Goal: Information Seeking & Learning: Check status

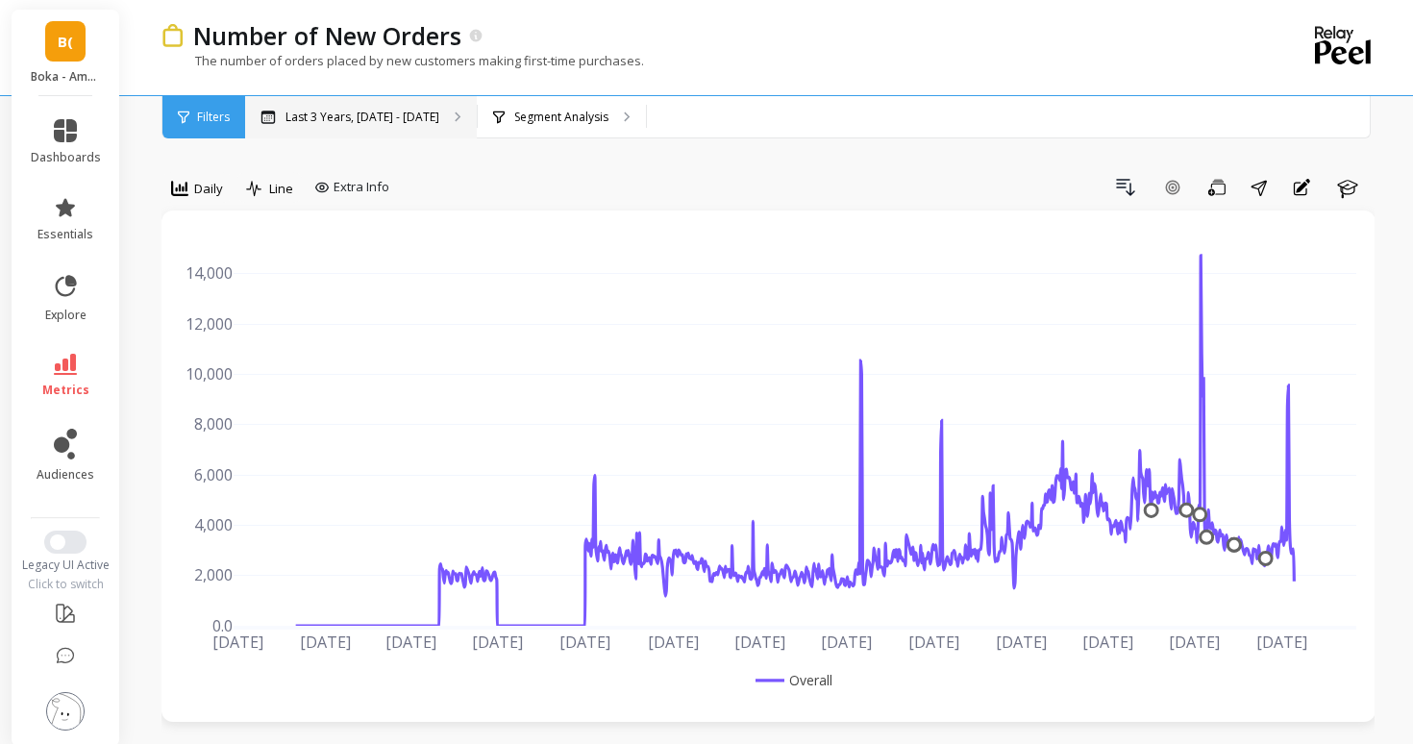
click at [348, 103] on div "Last 3 Years, [DATE] - [DATE]" at bounding box center [361, 117] width 232 height 42
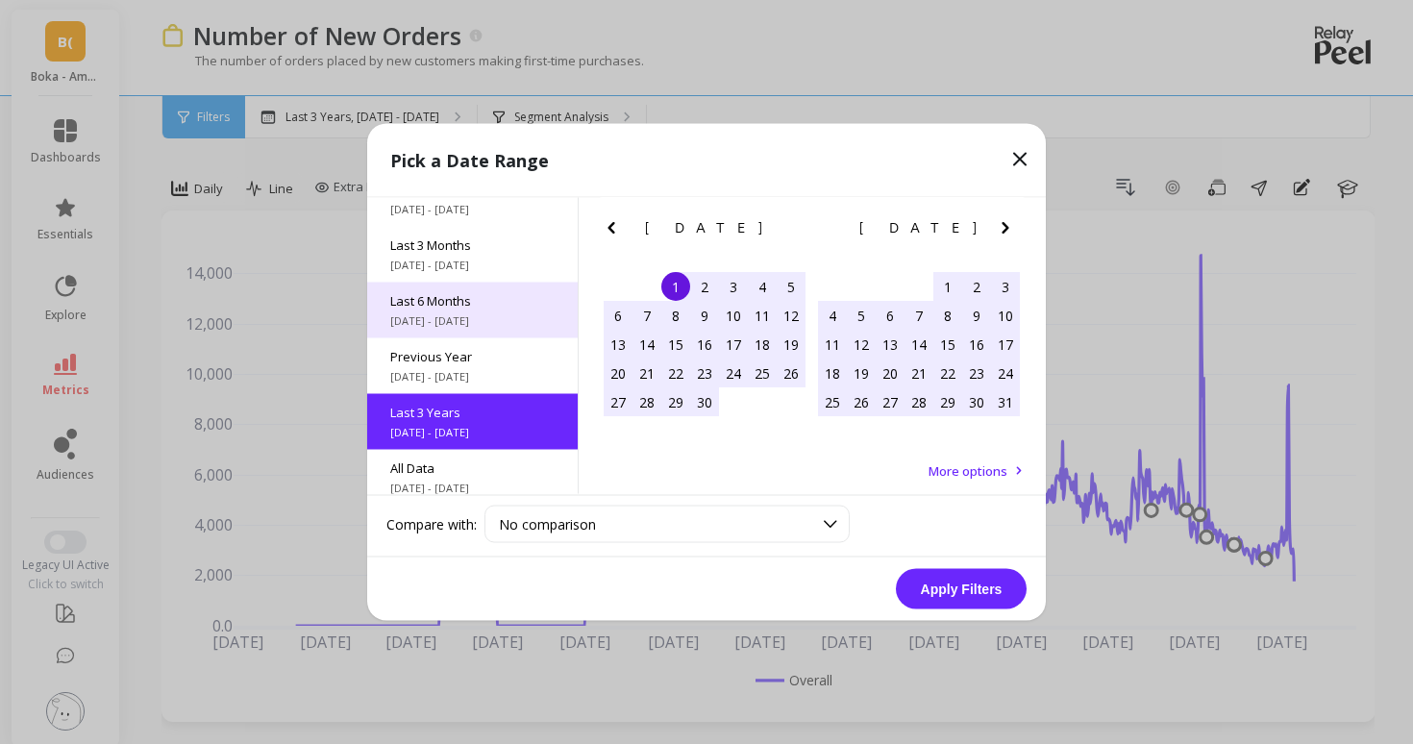
scroll to position [260, 0]
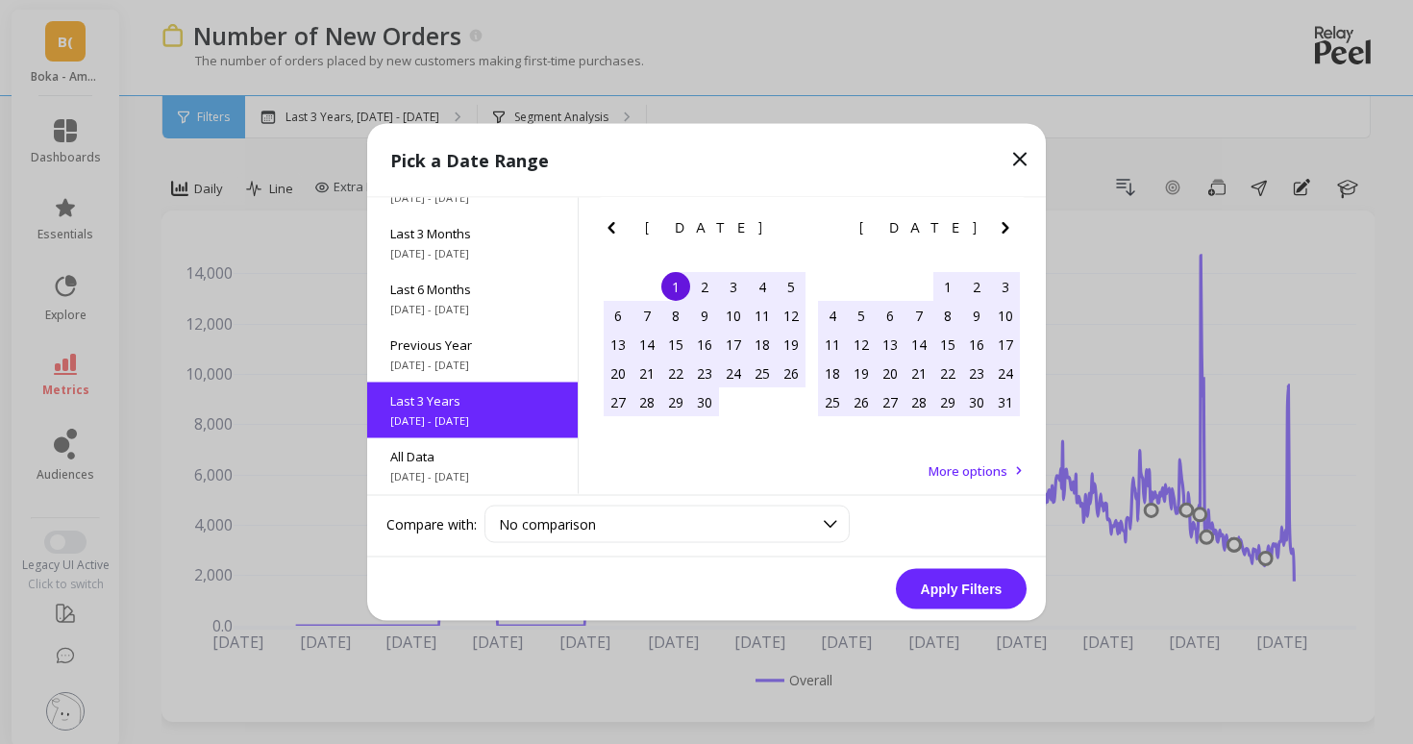
click at [1012, 222] on icon "Next Month" at bounding box center [1005, 227] width 23 height 23
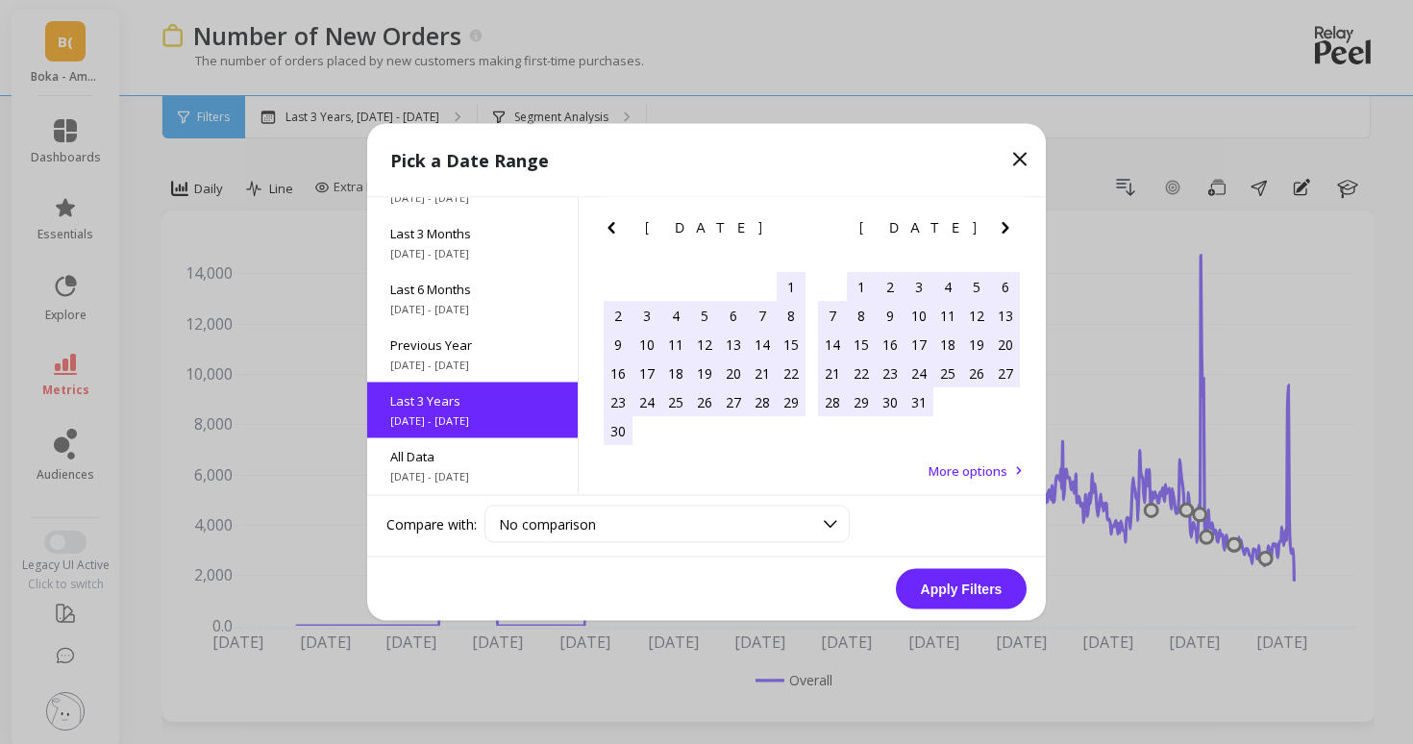
click at [1012, 222] on icon "Next Month" at bounding box center [1005, 227] width 23 height 23
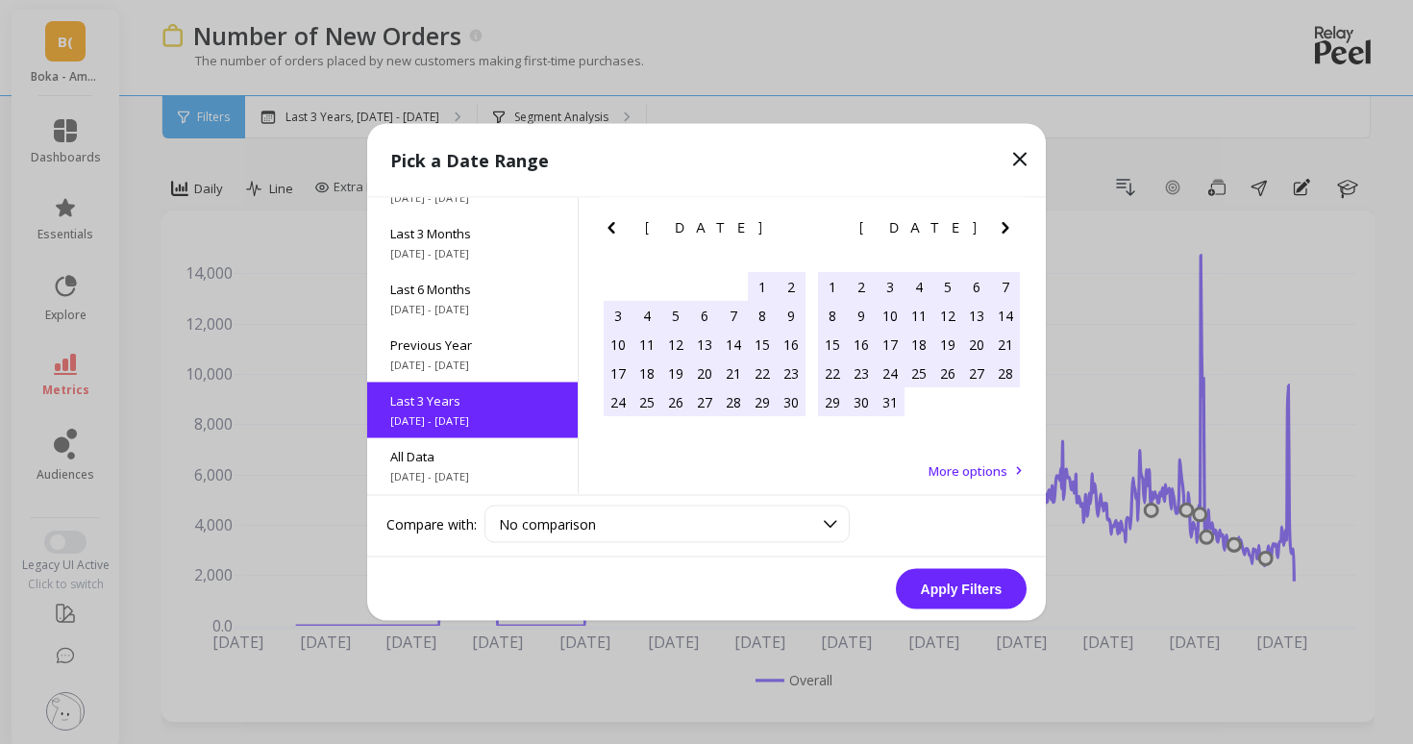
click at [1012, 222] on icon "Next Month" at bounding box center [1005, 227] width 23 height 23
click at [859, 283] on div "1" at bounding box center [861, 286] width 29 height 29
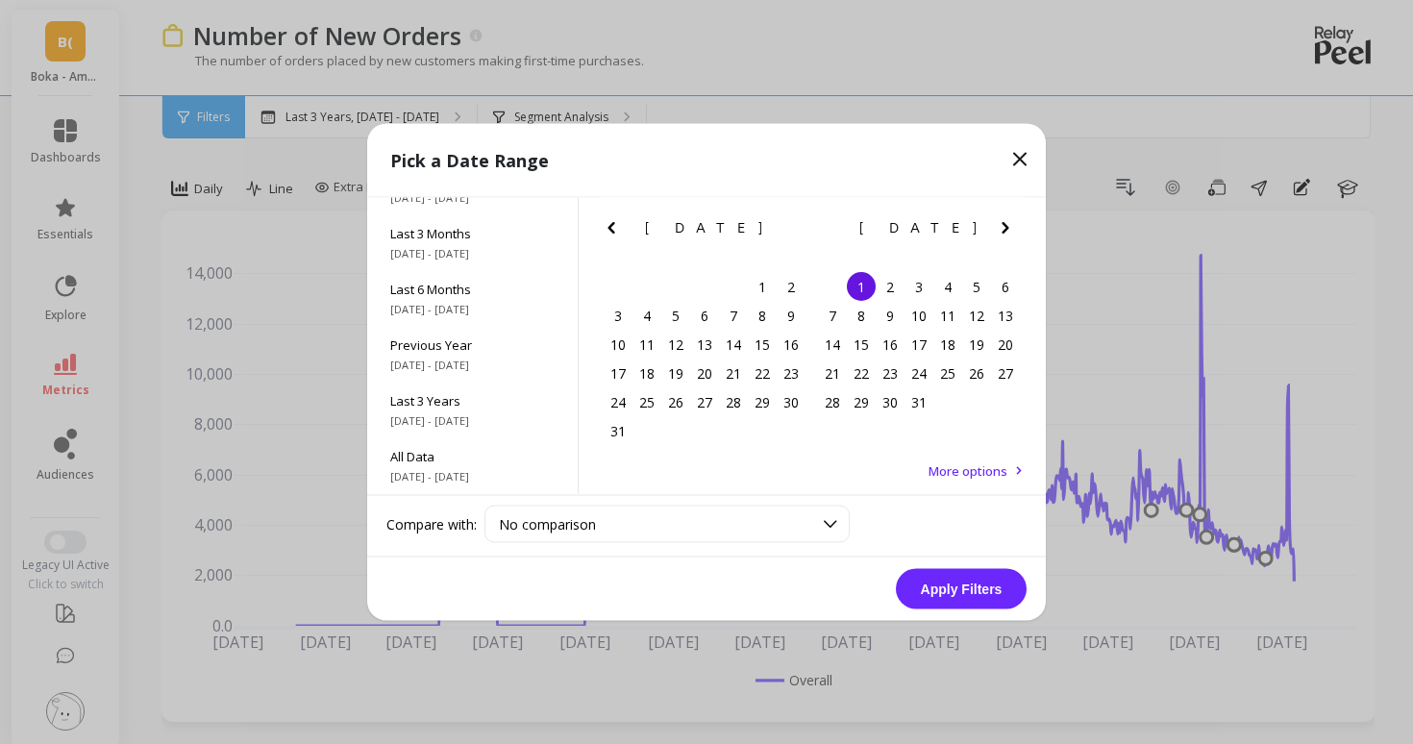
click at [1003, 221] on icon "Next Month" at bounding box center [1005, 227] width 23 height 23
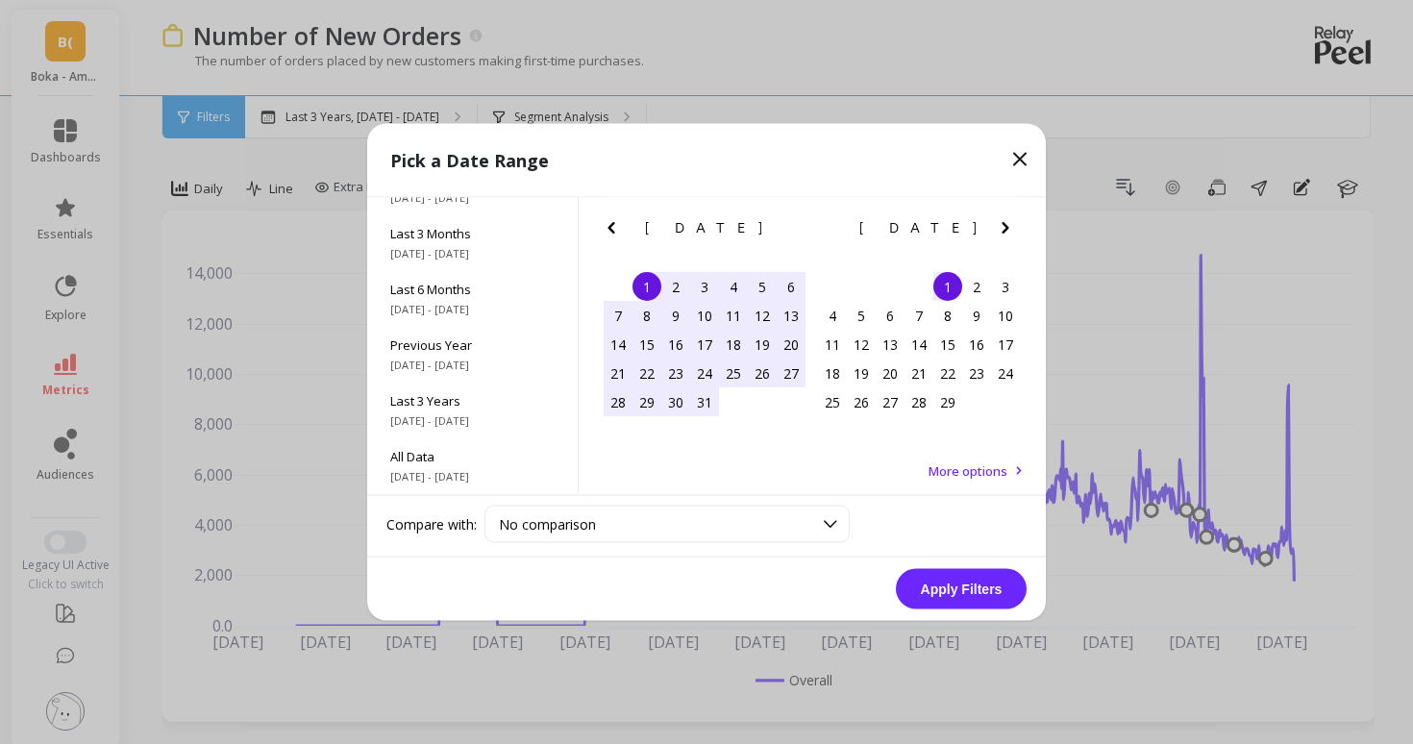
click at [1003, 221] on icon "Next Month" at bounding box center [1005, 227] width 23 height 23
click at [1002, 221] on icon "Next Month" at bounding box center [1005, 227] width 23 height 23
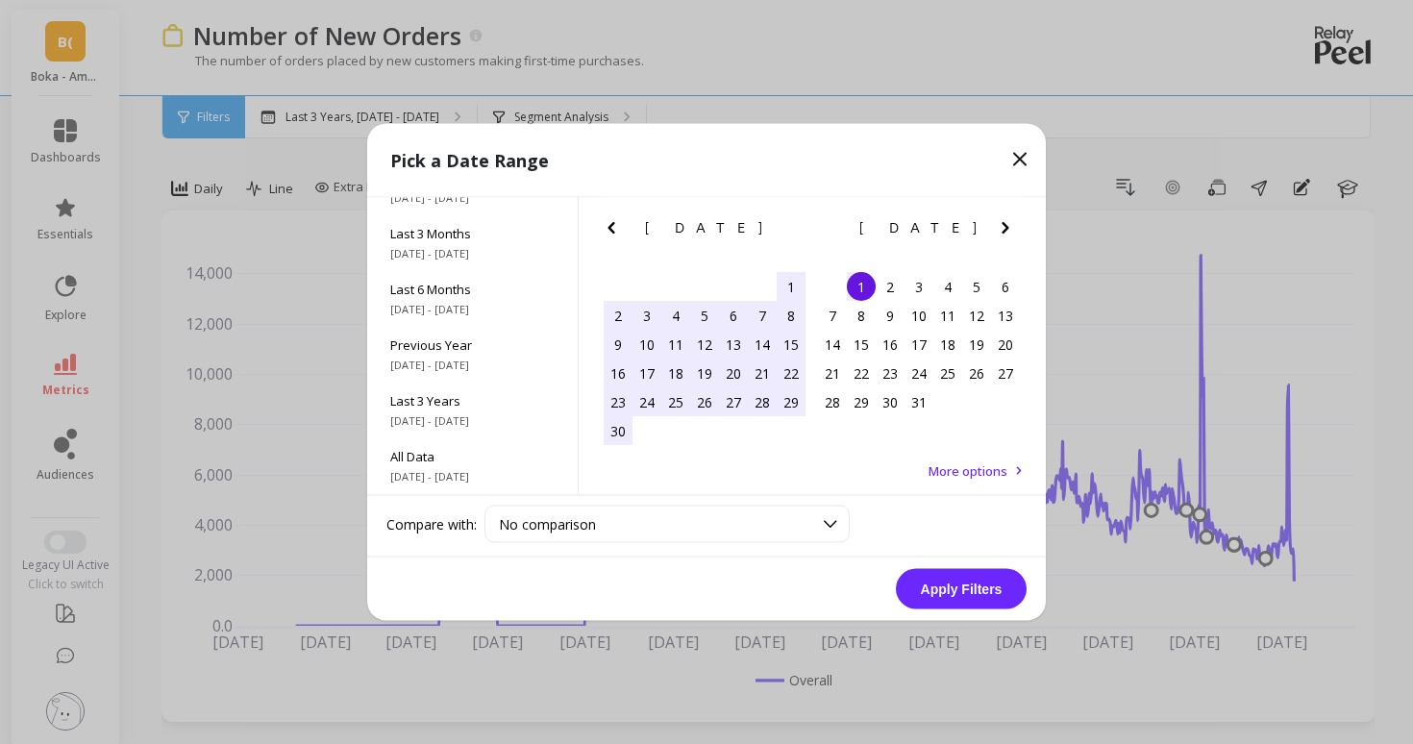
click at [1002, 221] on icon "Next Month" at bounding box center [1005, 227] width 23 height 23
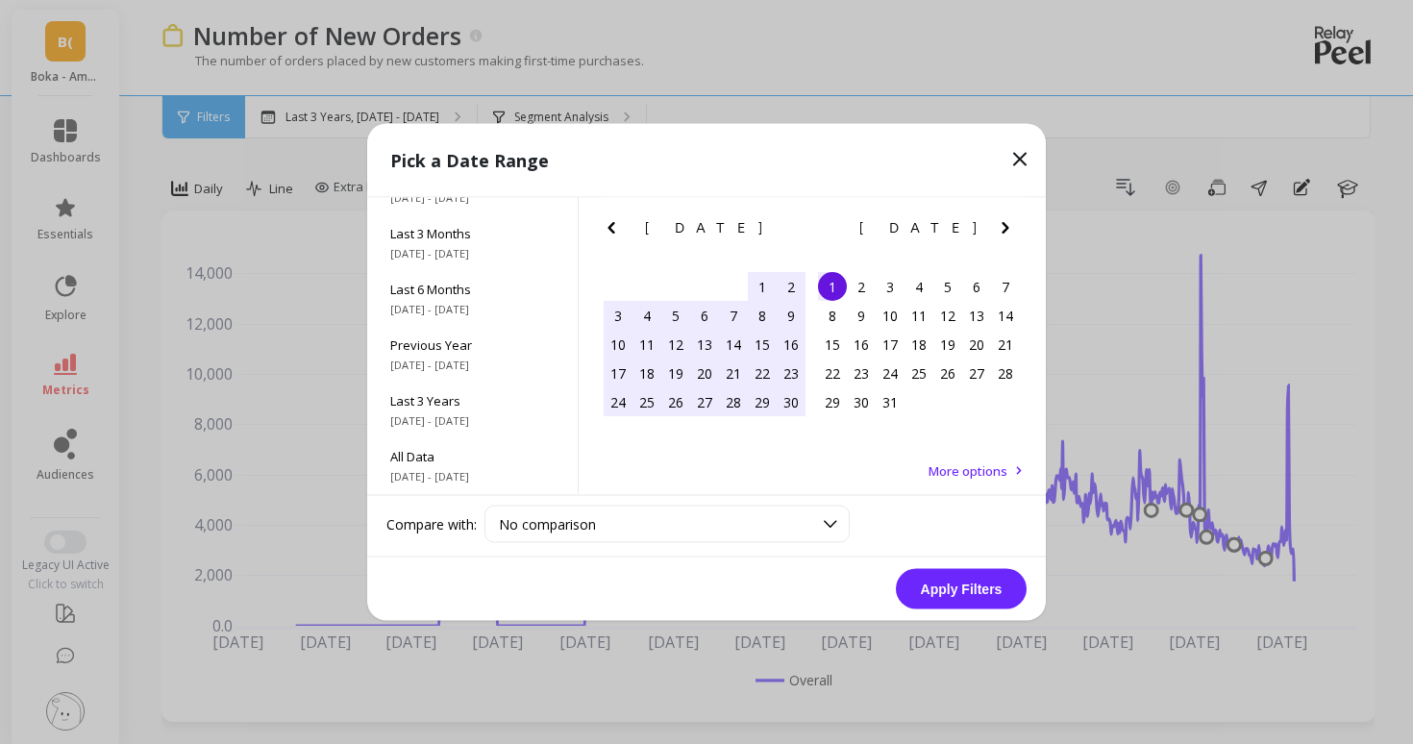
click at [1002, 221] on icon "Next Month" at bounding box center [1005, 227] width 23 height 23
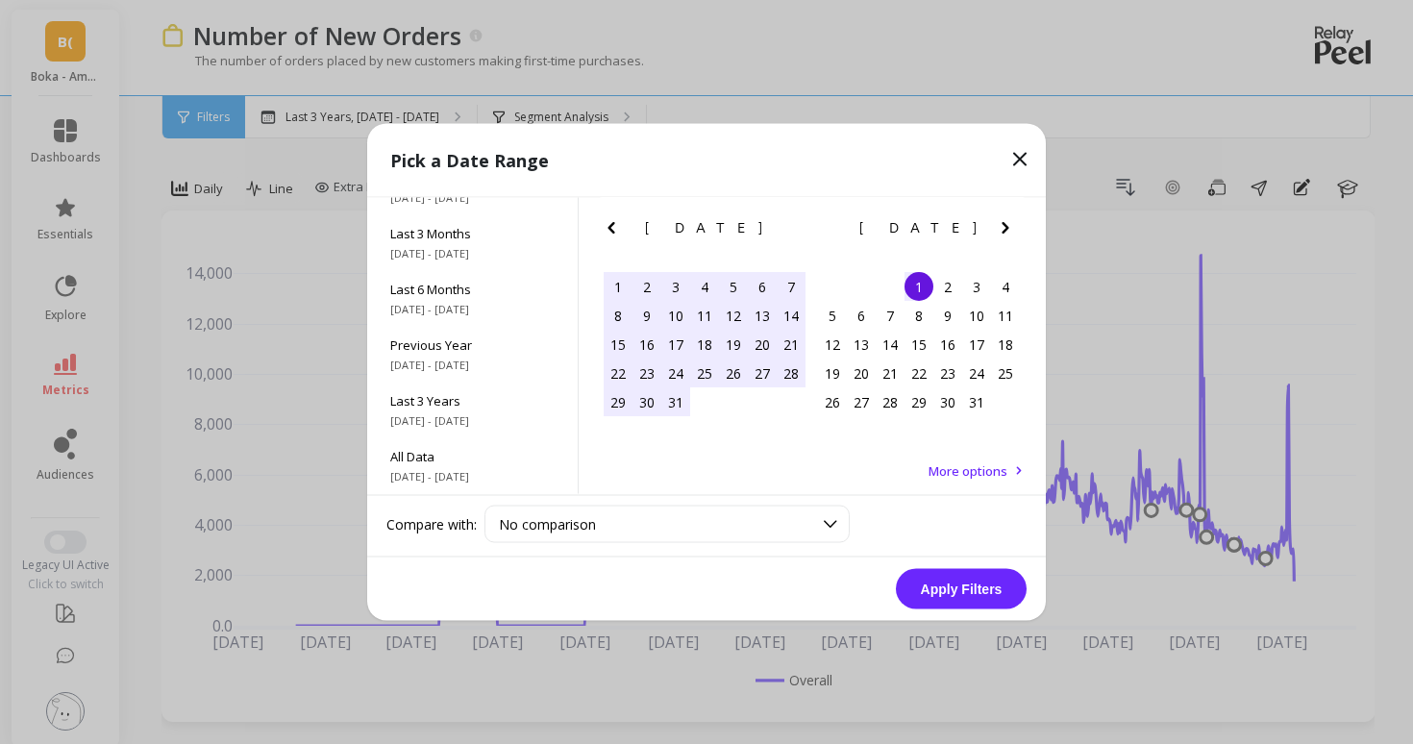
click at [1002, 221] on icon "Next Month" at bounding box center [1005, 227] width 23 height 23
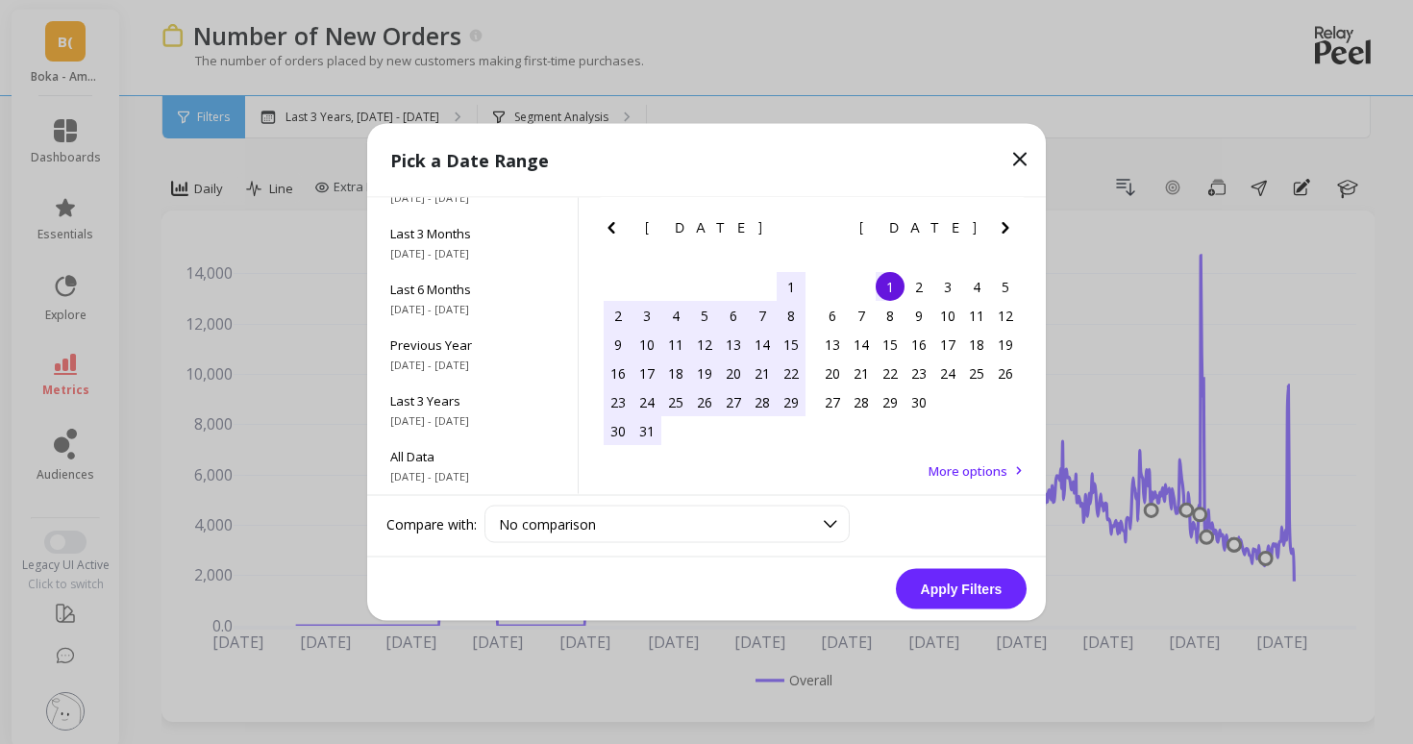
click at [1002, 221] on icon "Next Month" at bounding box center [1005, 227] width 23 height 23
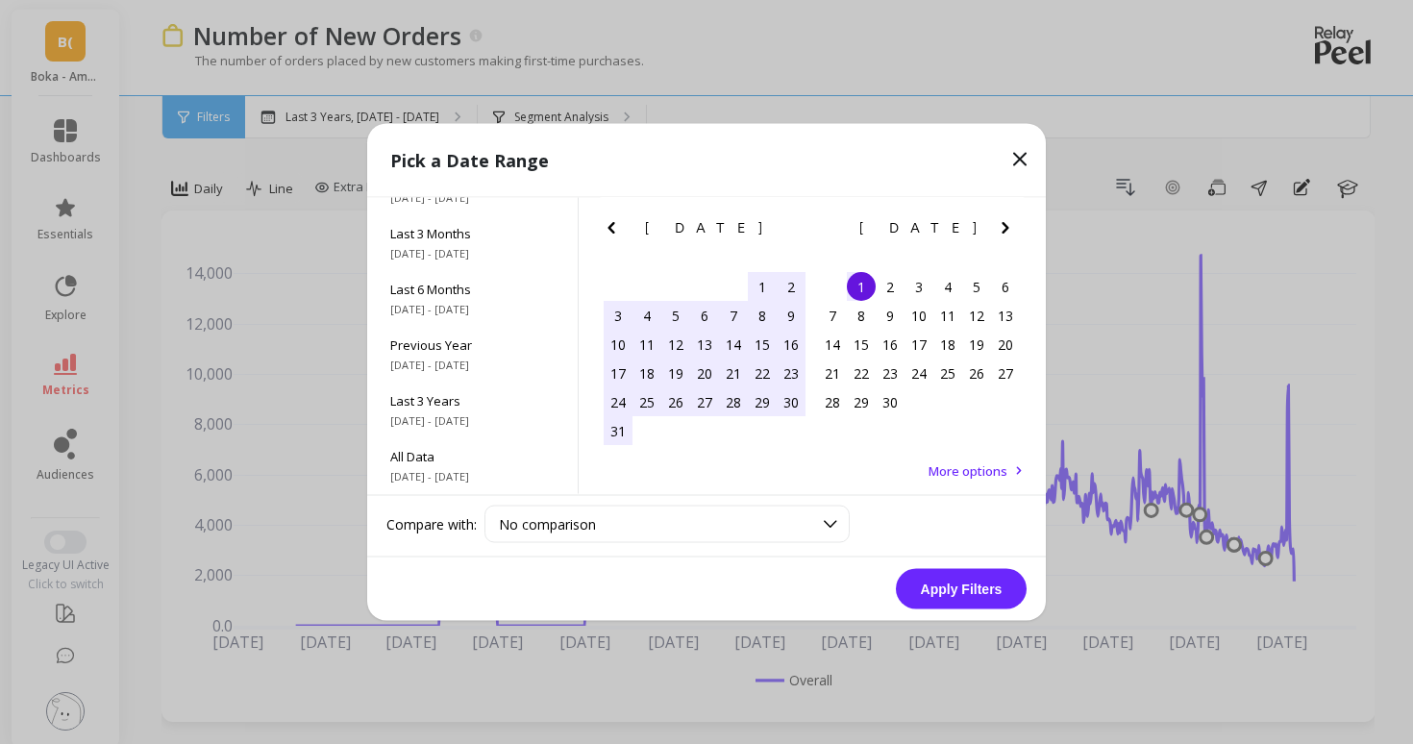
click at [1002, 221] on icon "Next Month" at bounding box center [1005, 227] width 23 height 23
click at [601, 230] on icon "Previous Month" at bounding box center [611, 227] width 23 height 23
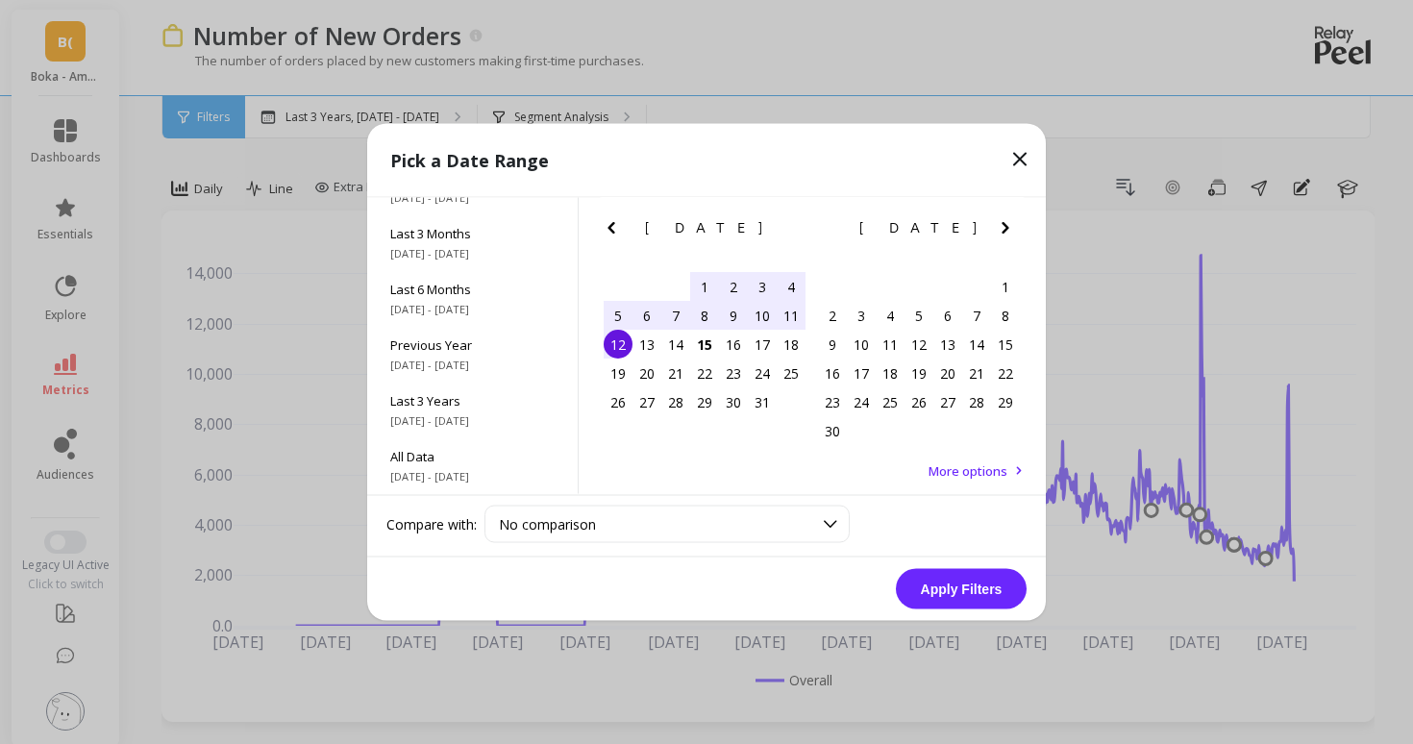
click at [615, 347] on div "12" at bounding box center [617, 344] width 29 height 29
click at [953, 581] on button "Apply Filters" at bounding box center [961, 589] width 131 height 40
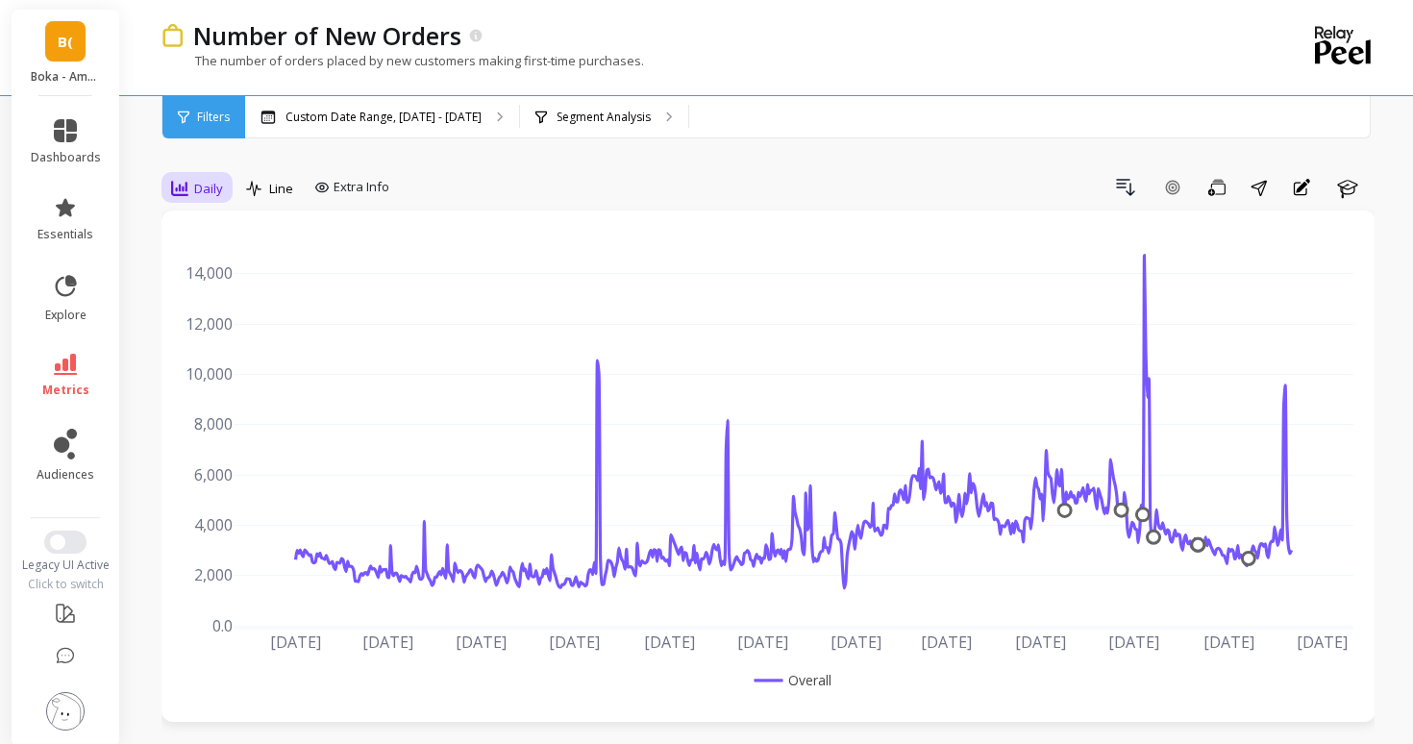
click at [192, 173] on div "Daily" at bounding box center [196, 188] width 63 height 33
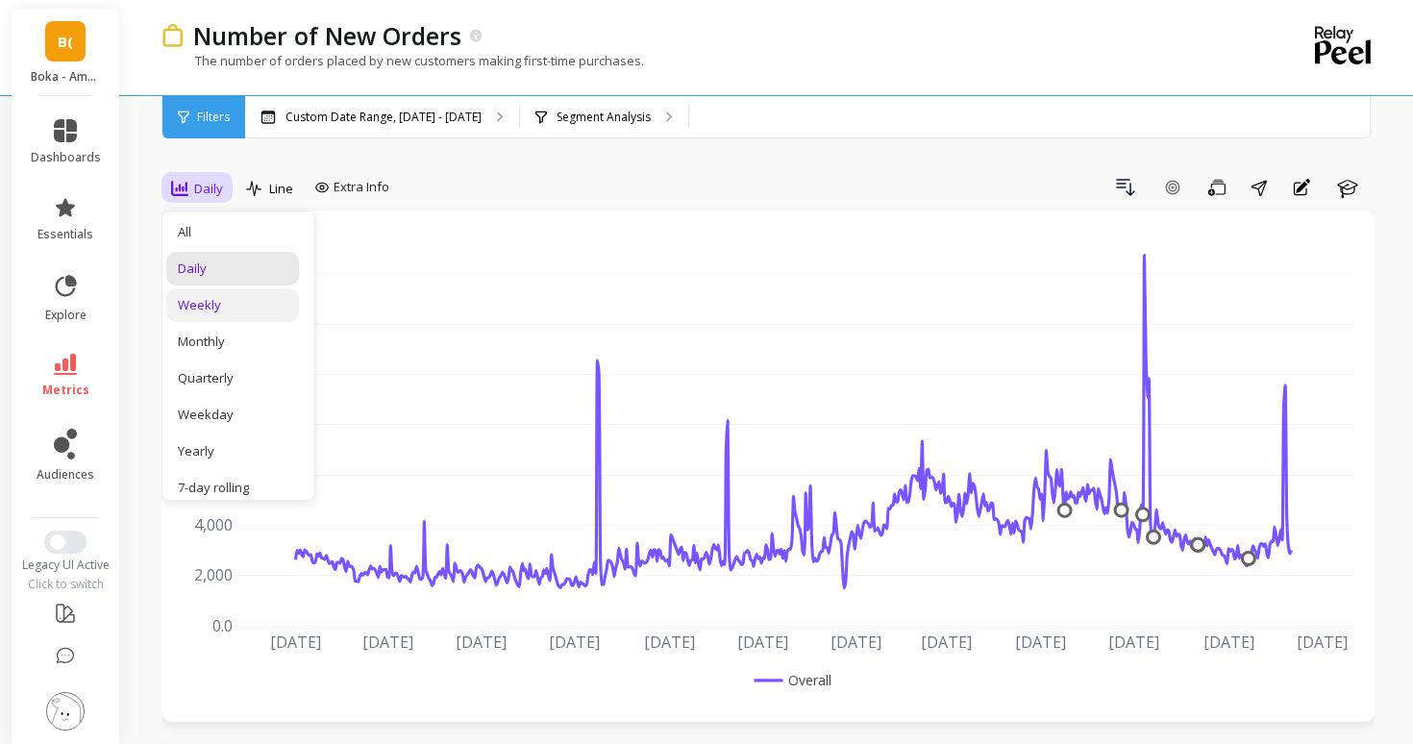
click at [207, 307] on div "Weekly" at bounding box center [233, 305] width 110 height 18
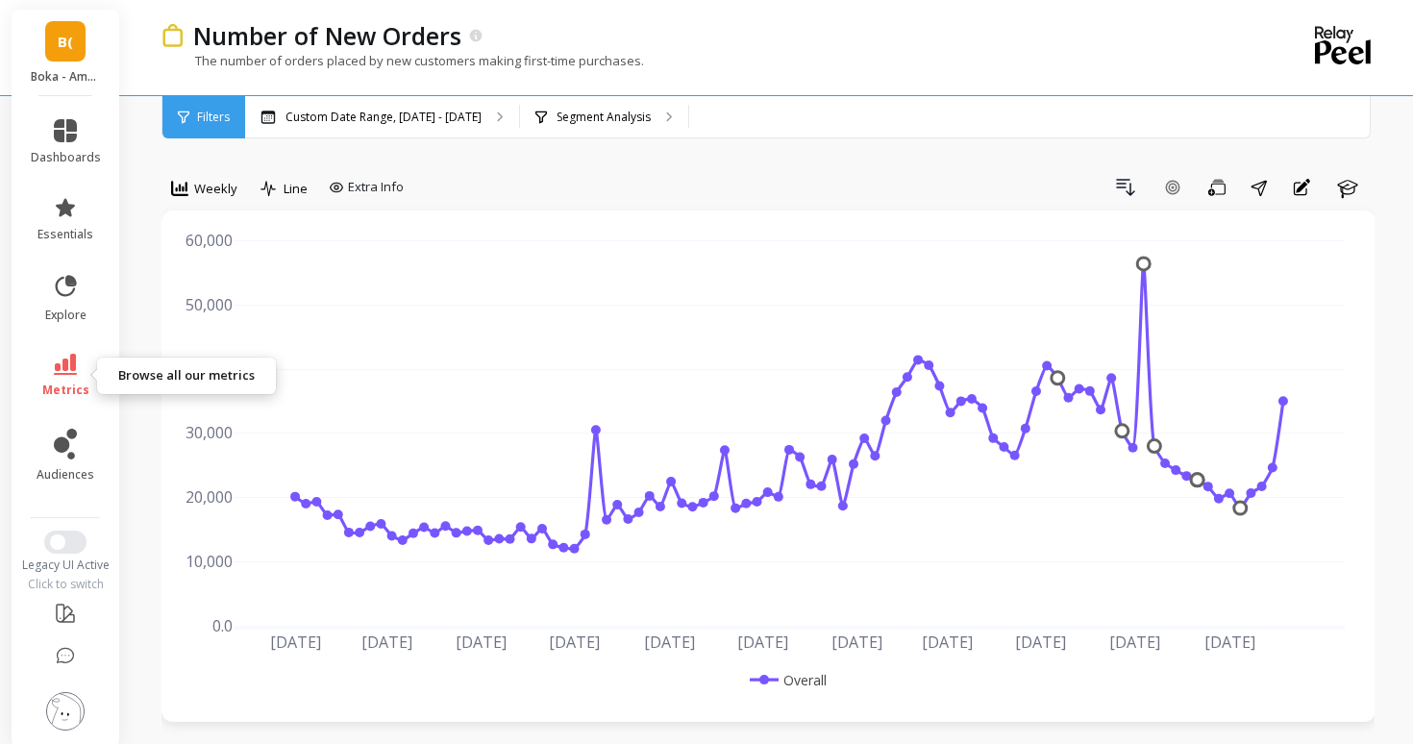
click at [65, 366] on icon at bounding box center [65, 364] width 23 height 21
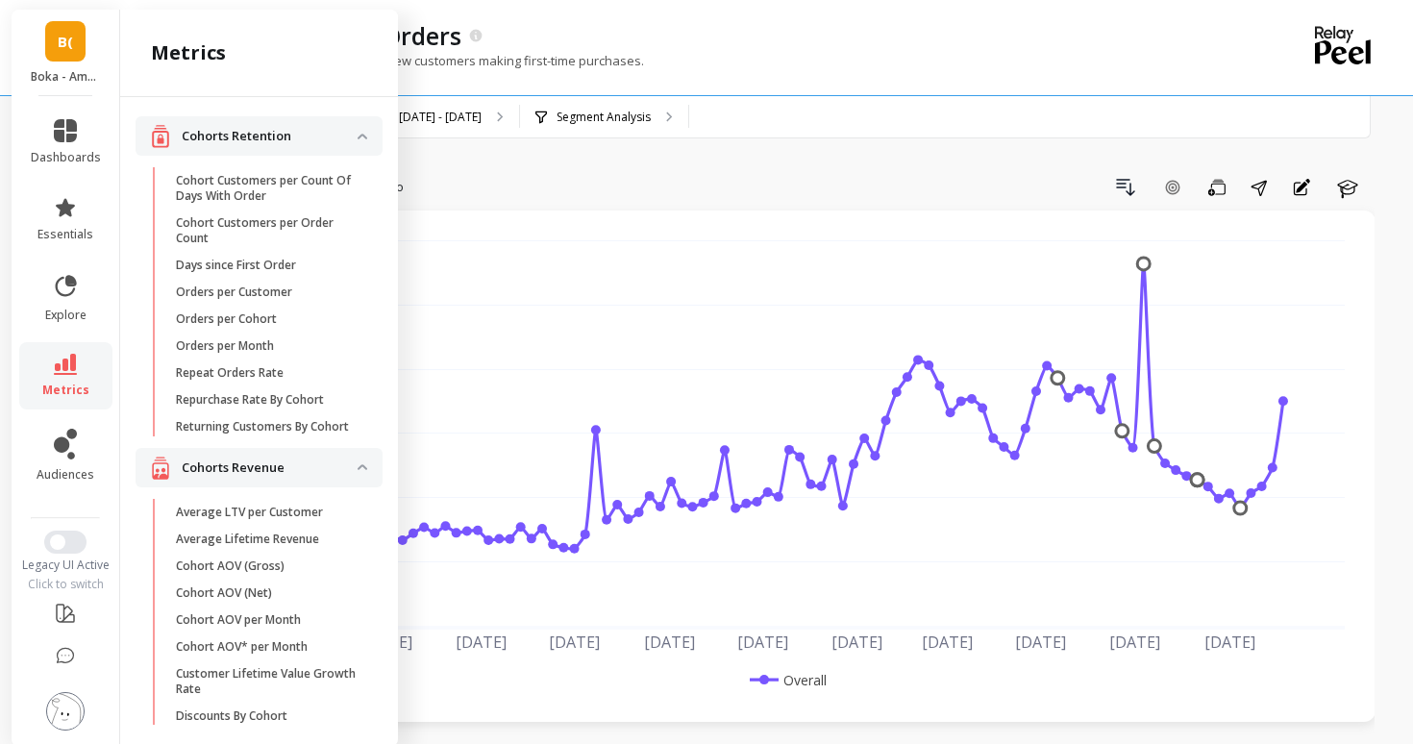
scroll to position [1456, 0]
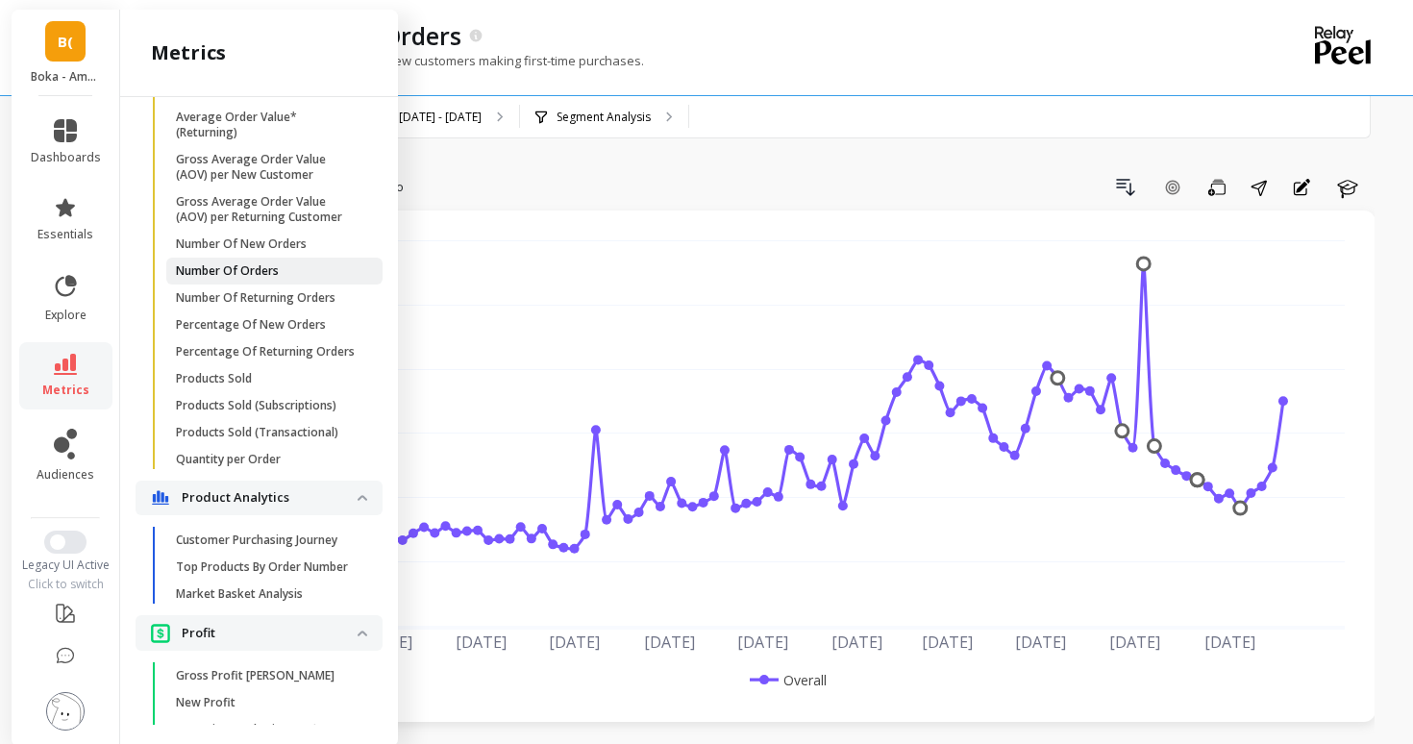
click at [216, 264] on p "Number Of Orders" at bounding box center [227, 270] width 103 height 15
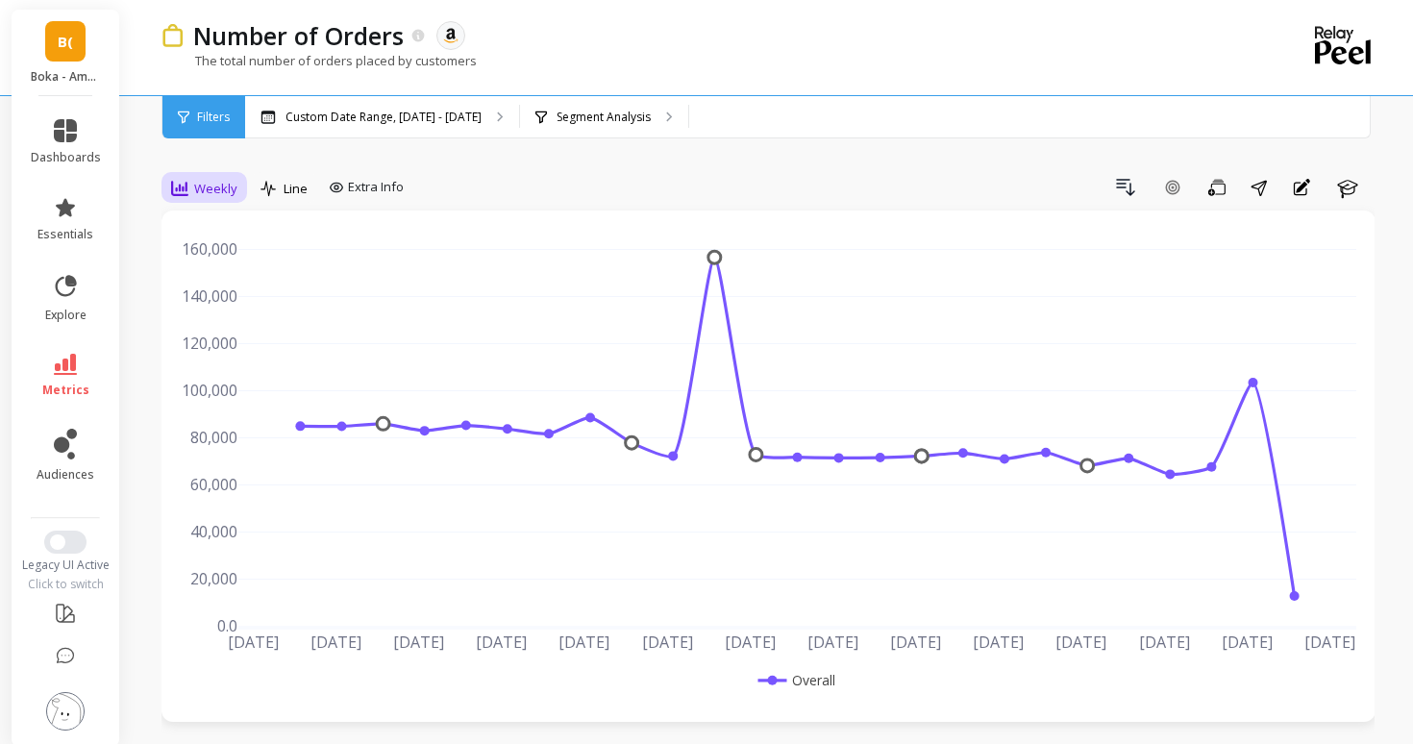
click at [209, 184] on span "Weekly" at bounding box center [215, 189] width 43 height 18
click at [200, 261] on div "Daily" at bounding box center [233, 268] width 110 height 18
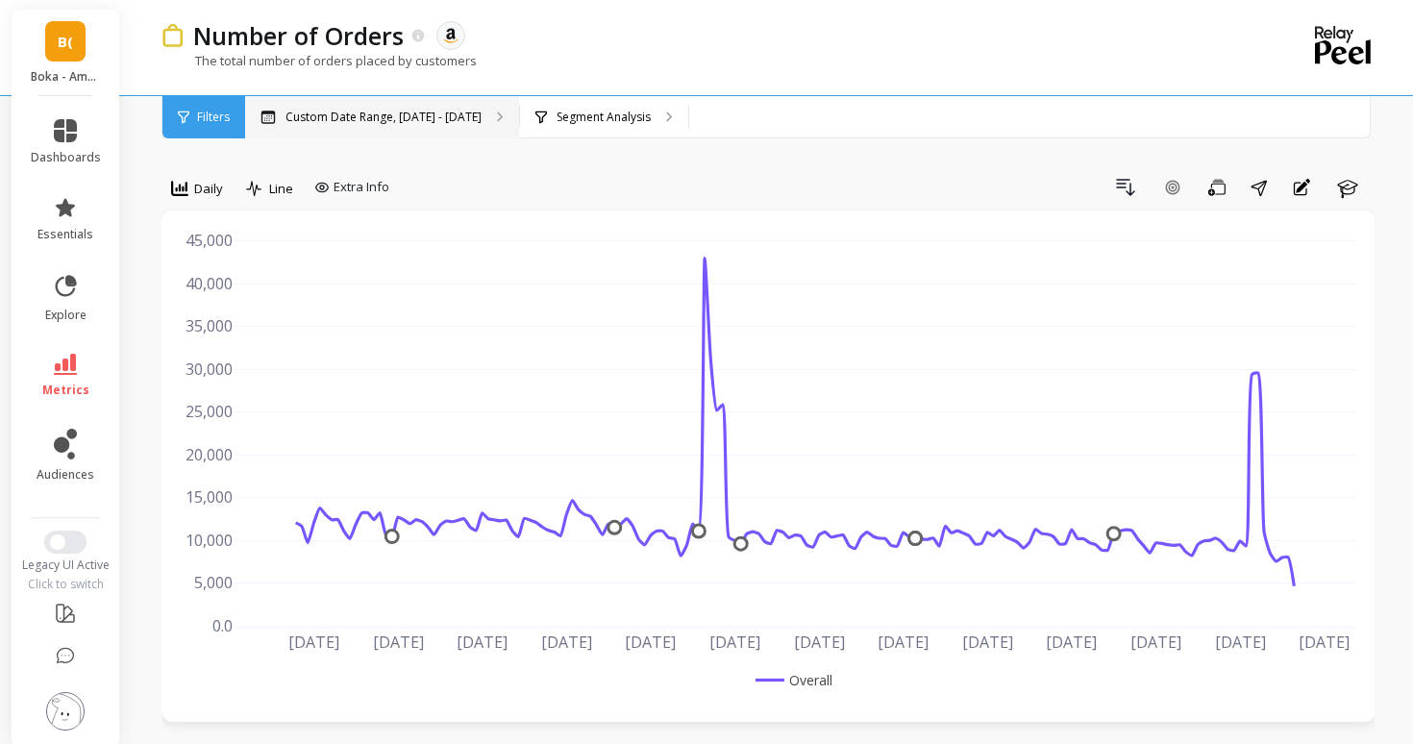
click at [392, 110] on p "Custom Date Range, [DATE] - [DATE]" at bounding box center [383, 117] width 196 height 15
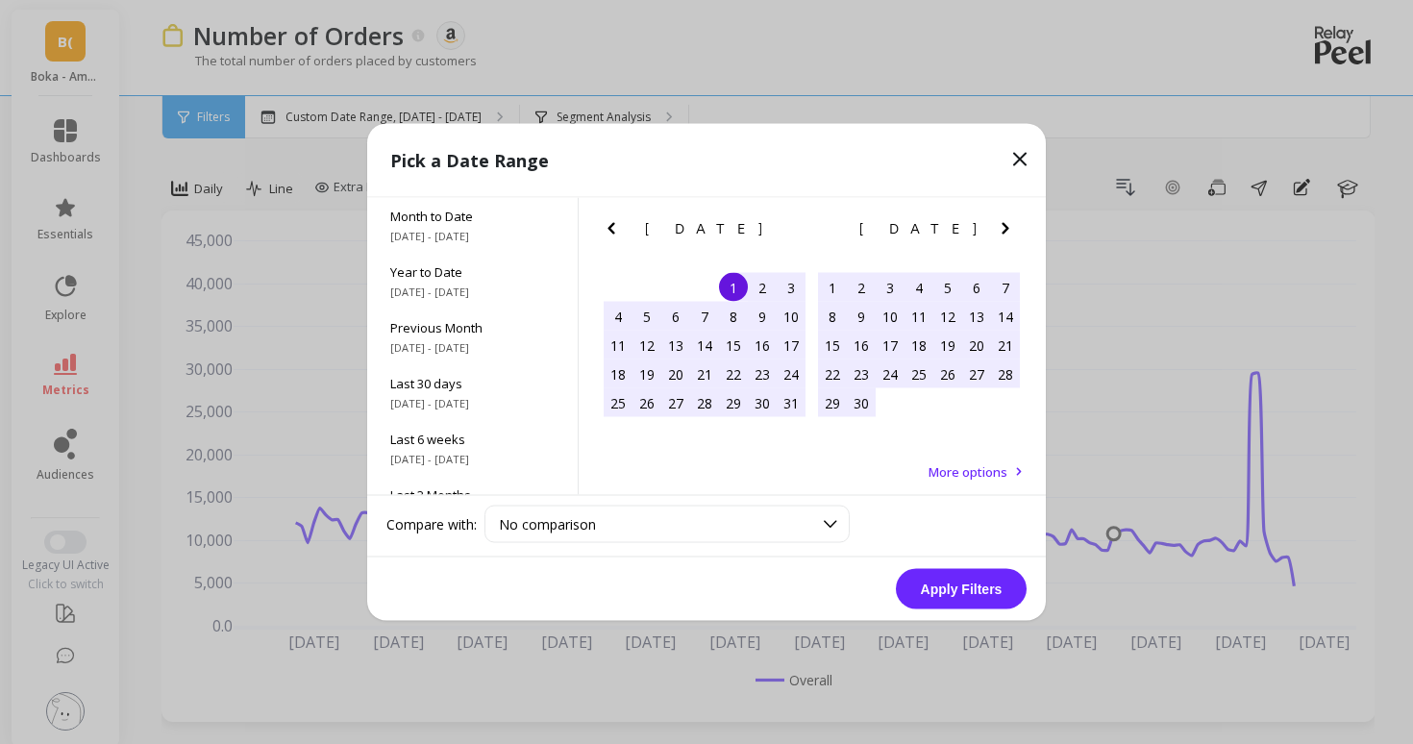
click at [615, 221] on icon "Previous Month" at bounding box center [611, 228] width 23 height 23
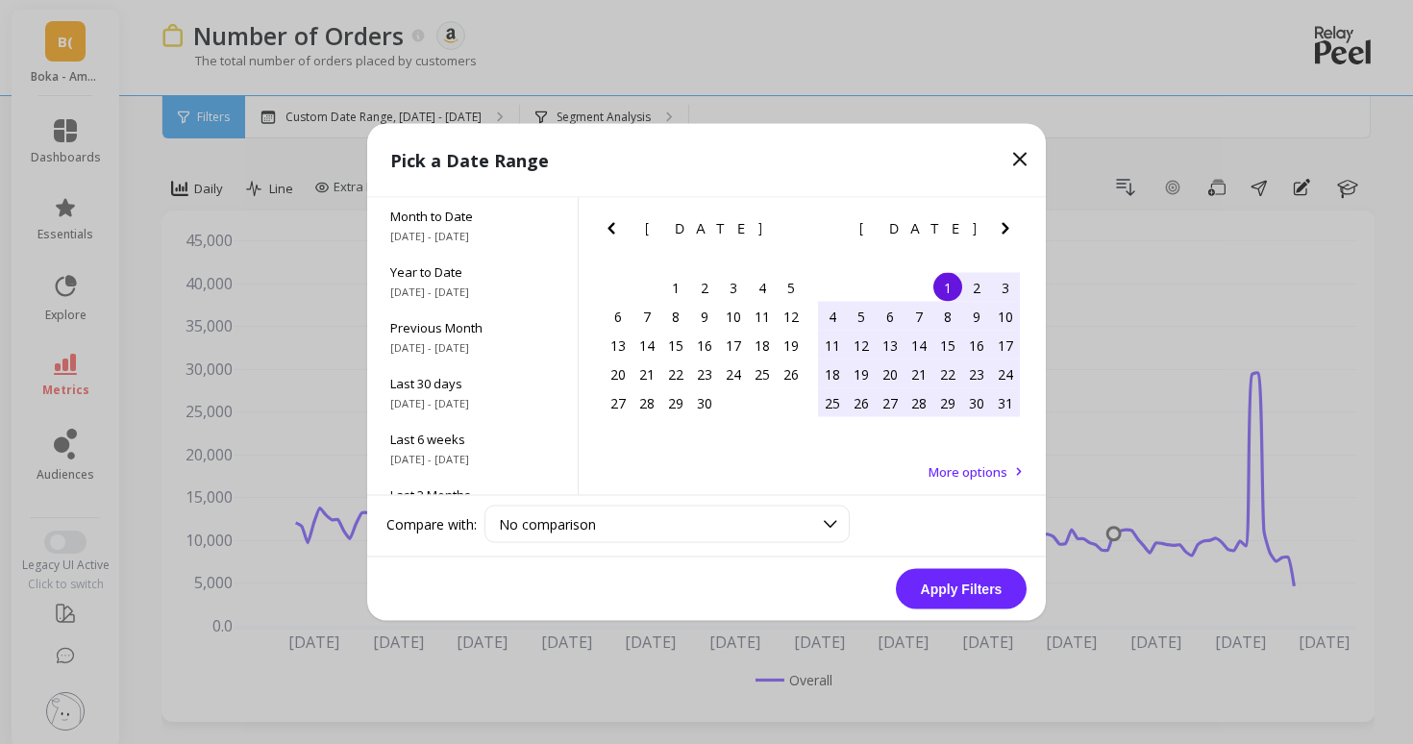
click at [615, 221] on icon "Previous Month" at bounding box center [611, 228] width 23 height 23
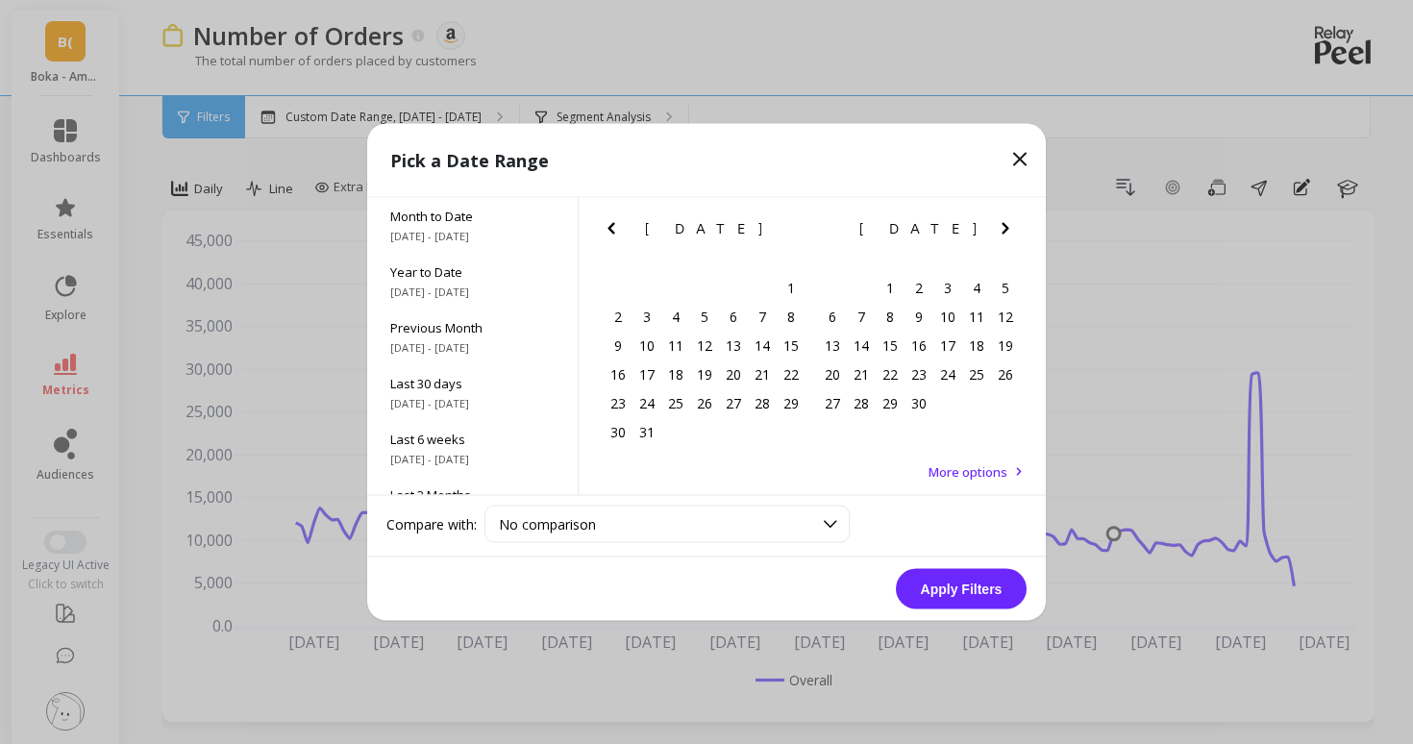
click at [615, 221] on icon "Previous Month" at bounding box center [611, 228] width 23 height 23
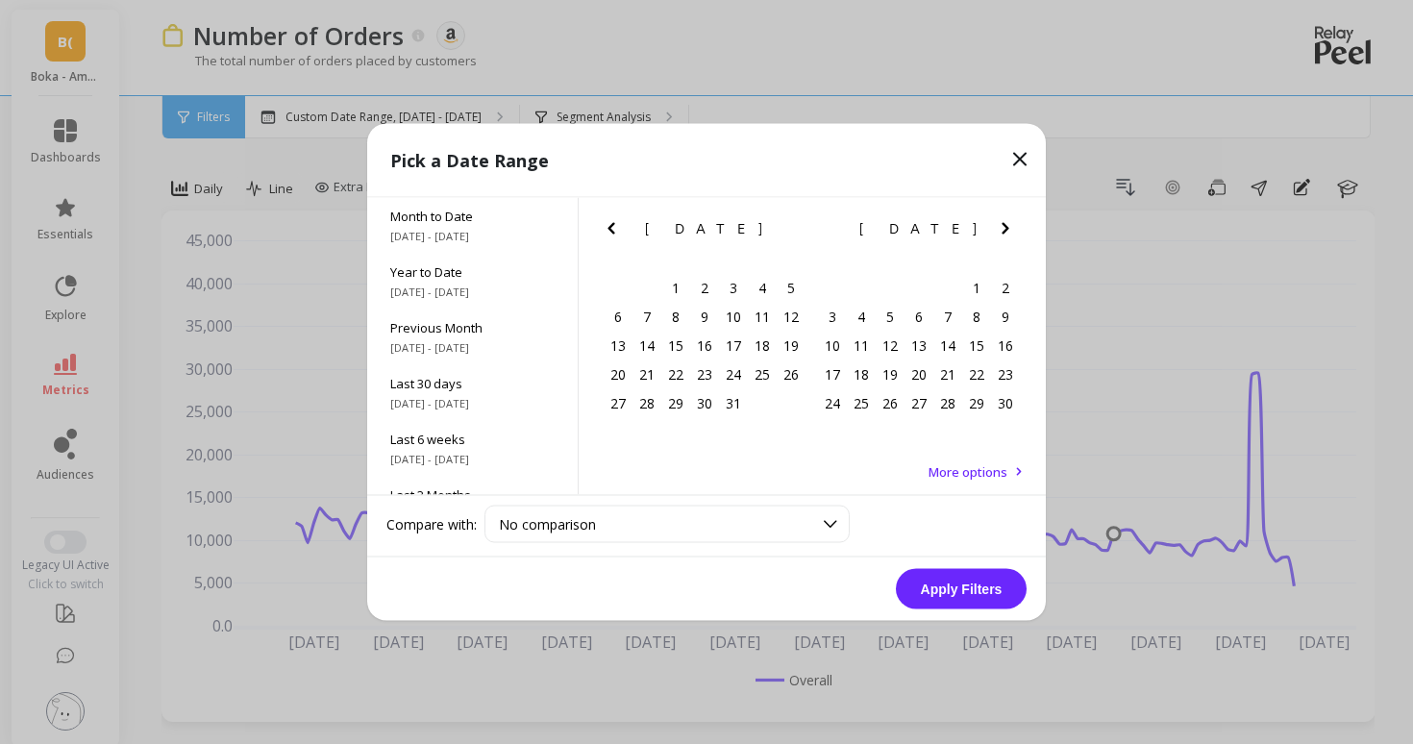
click at [615, 221] on icon "Previous Month" at bounding box center [611, 228] width 23 height 23
click at [615, 220] on icon "Previous Month" at bounding box center [611, 228] width 23 height 23
click at [615, 219] on icon "Previous Month" at bounding box center [611, 228] width 23 height 23
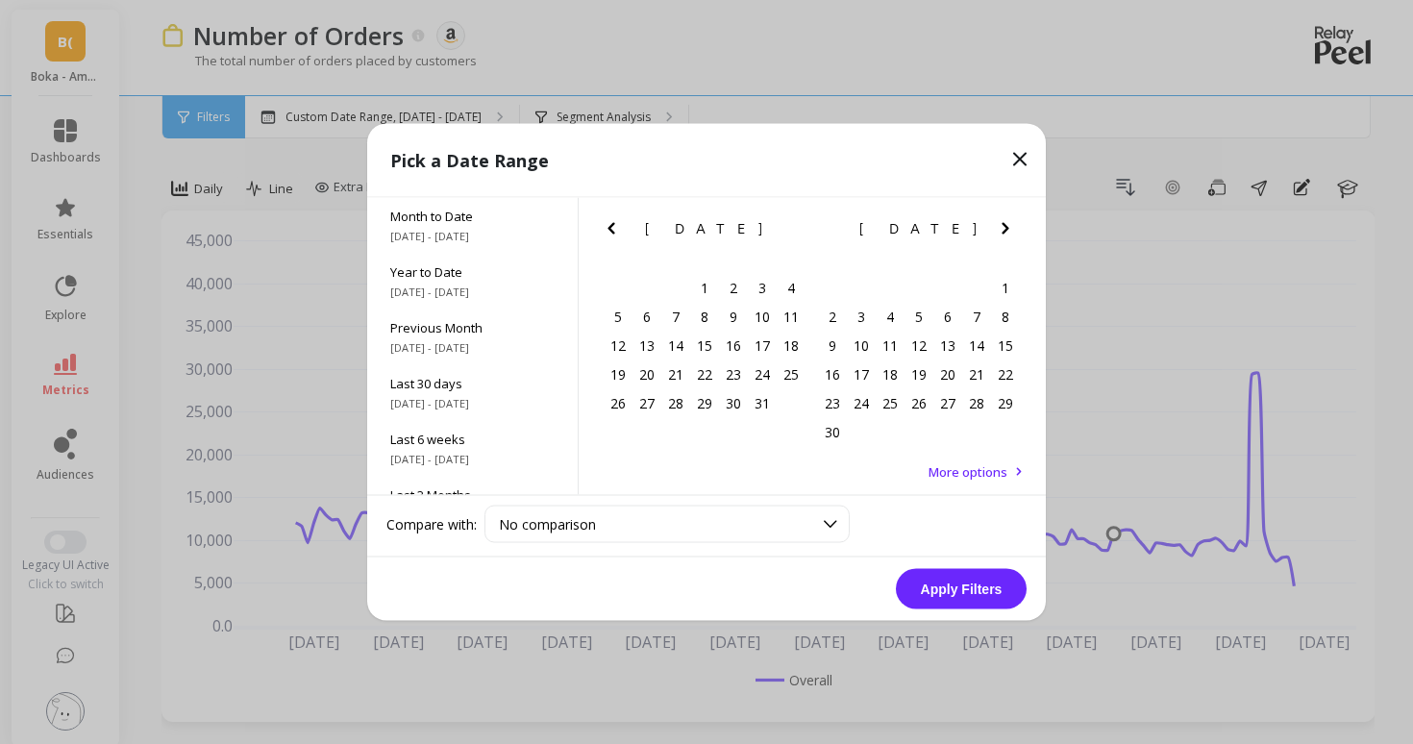
click at [615, 219] on icon "Previous Month" at bounding box center [611, 228] width 23 height 23
click at [649, 287] on div "1" at bounding box center [646, 287] width 29 height 29
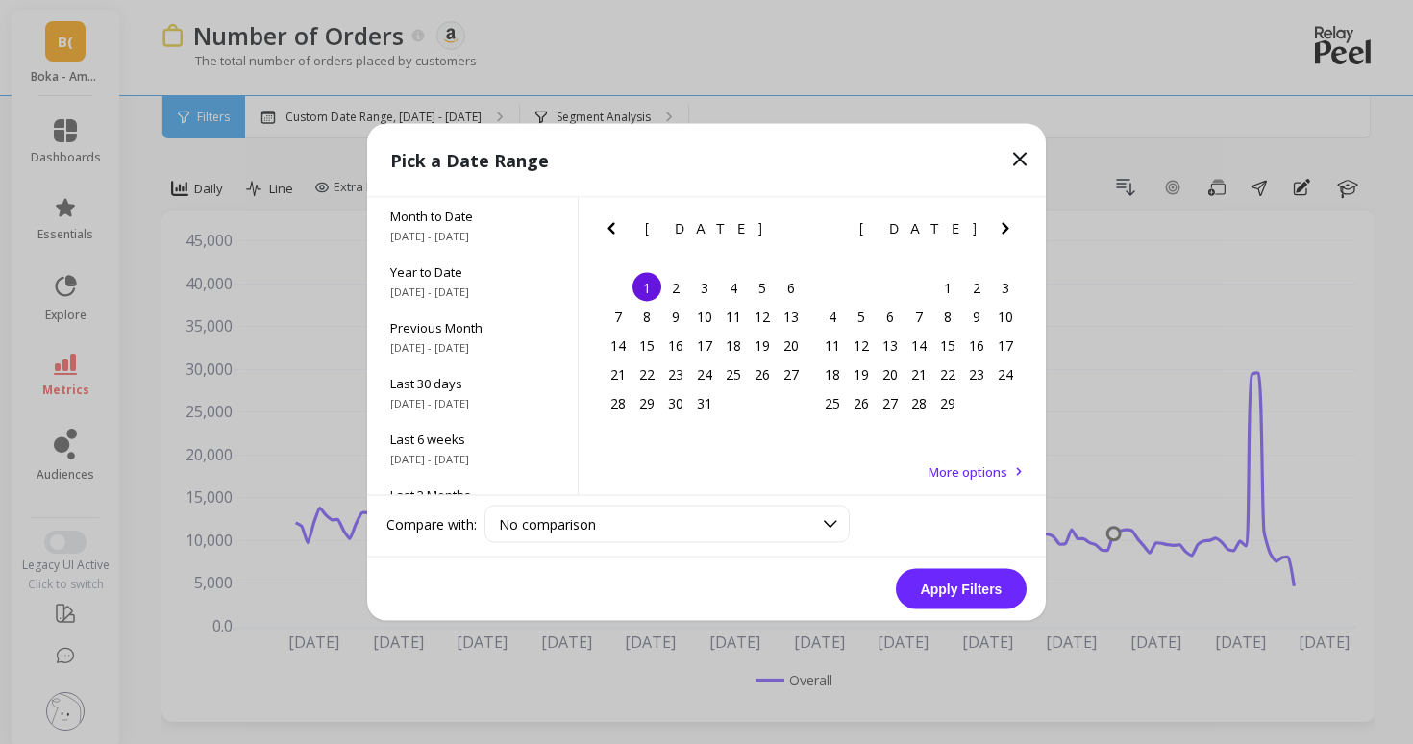
click at [1005, 224] on icon "Next Month" at bounding box center [1005, 228] width 23 height 23
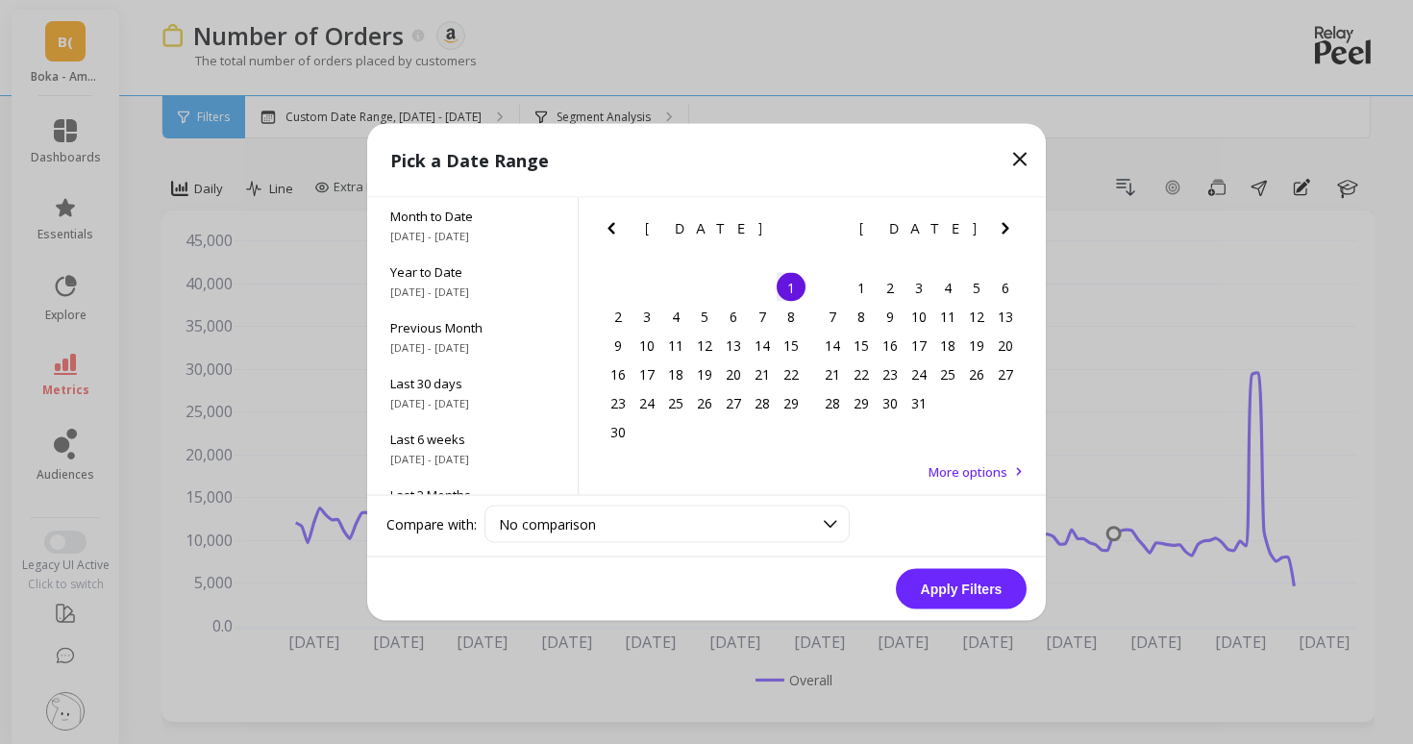
click at [1005, 224] on icon "Next Month" at bounding box center [1005, 228] width 23 height 23
click at [1006, 226] on icon "Next Month" at bounding box center [1004, 229] width 7 height 12
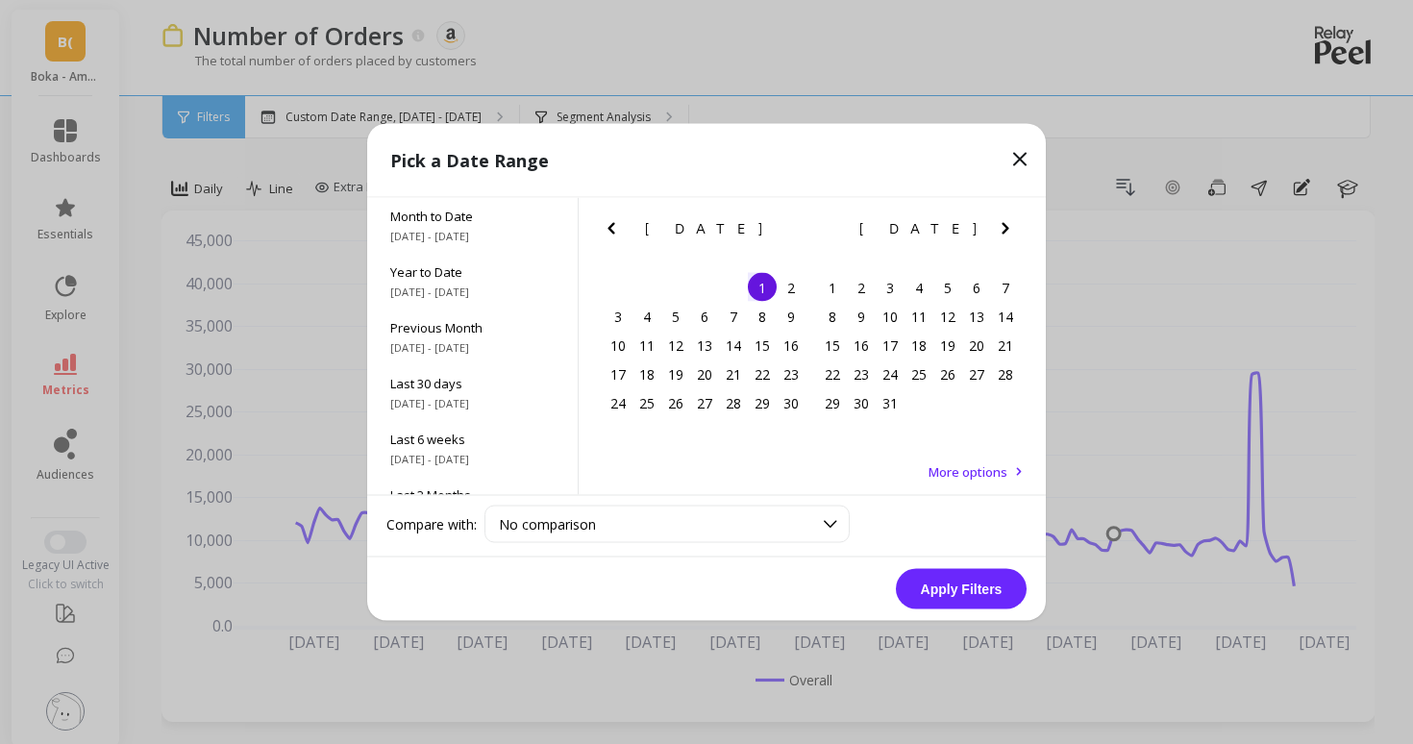
click at [1006, 226] on icon "Next Month" at bounding box center [1004, 229] width 7 height 12
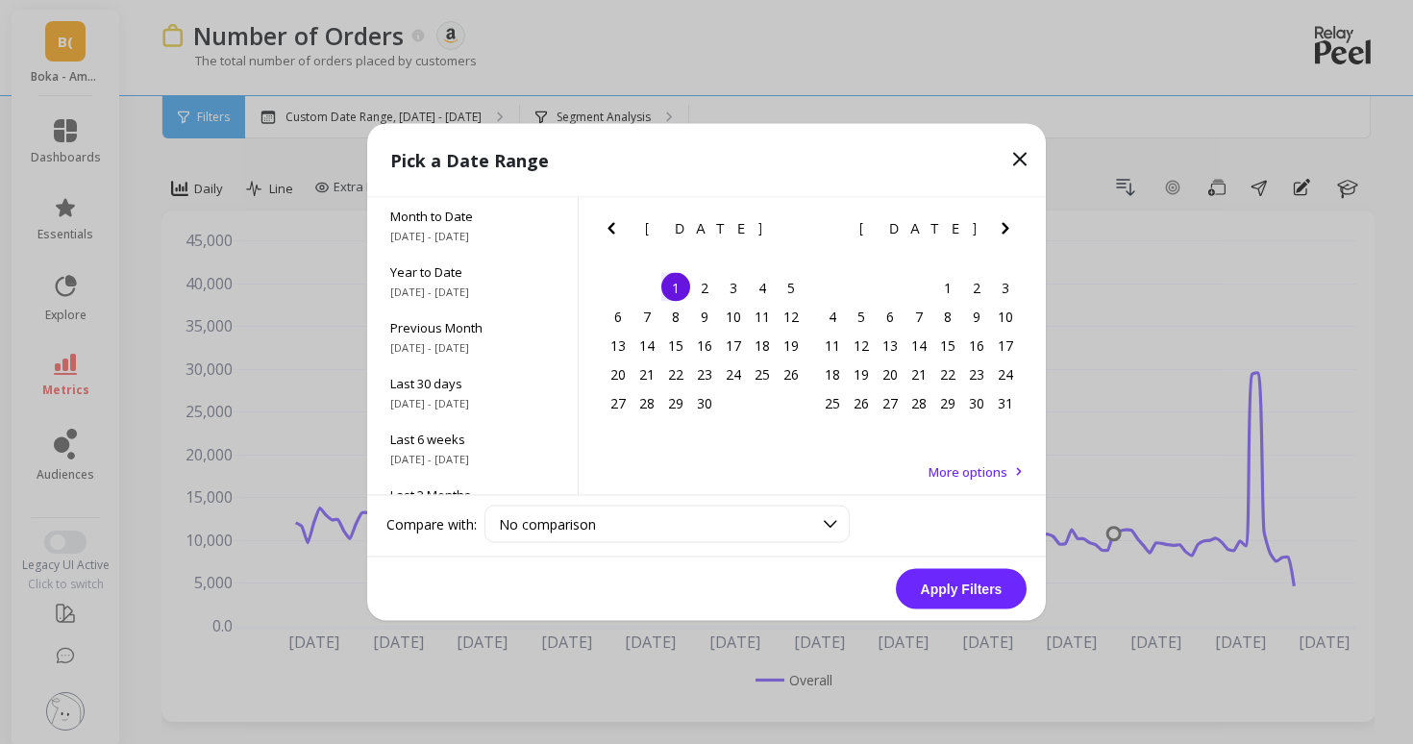
click at [1006, 226] on icon "Next Month" at bounding box center [1004, 229] width 7 height 12
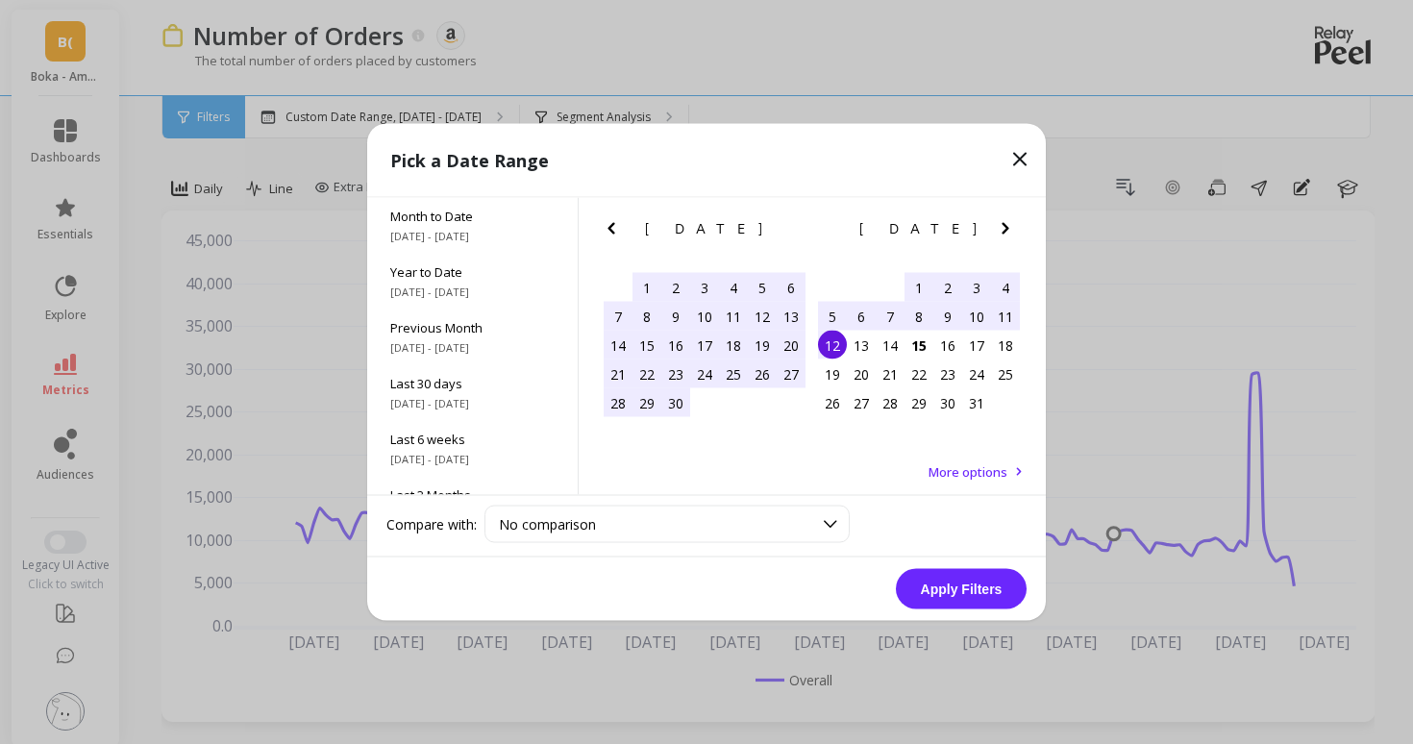
click at [834, 348] on div "12" at bounding box center [832, 345] width 29 height 29
click at [966, 572] on button "Apply Filters" at bounding box center [961, 589] width 131 height 40
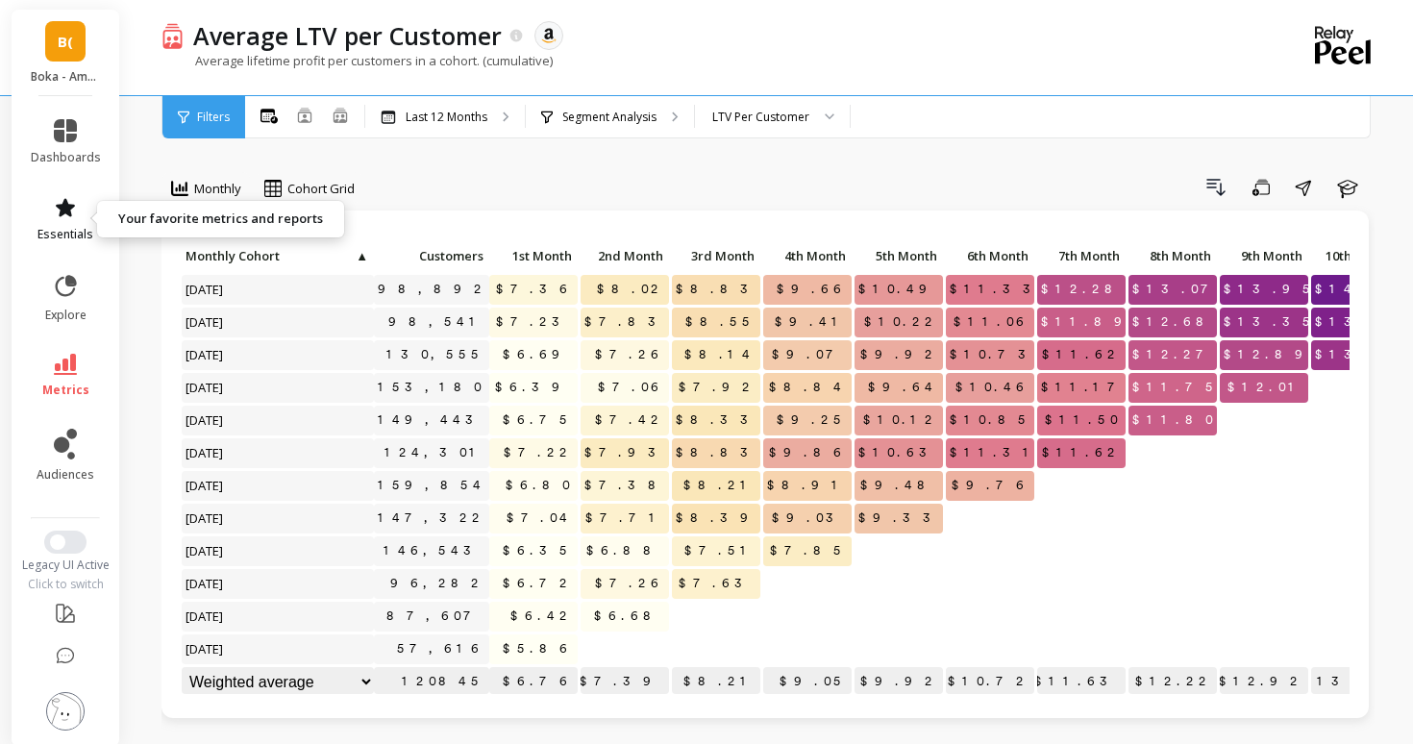
click at [68, 235] on span "essentials" at bounding box center [65, 234] width 56 height 15
